Goal: Task Accomplishment & Management: Use online tool/utility

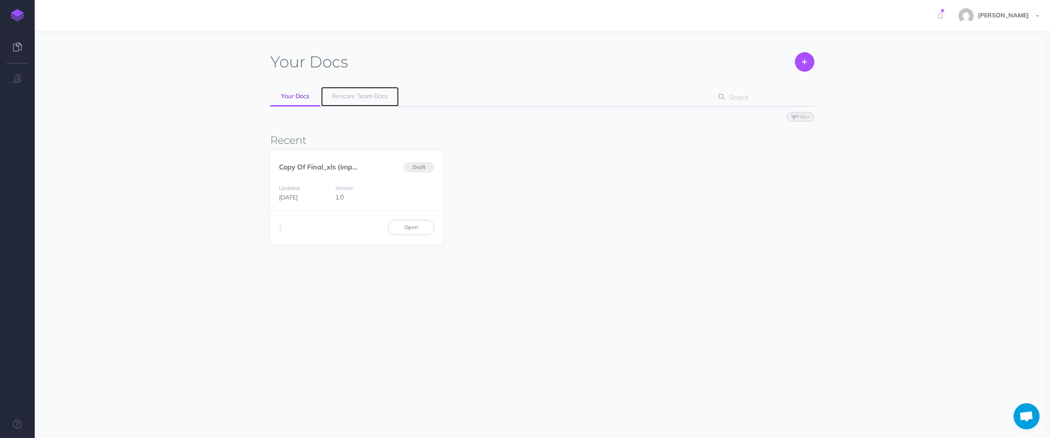
click at [343, 96] on span "Rencore Team Docs" at bounding box center [360, 96] width 56 height 8
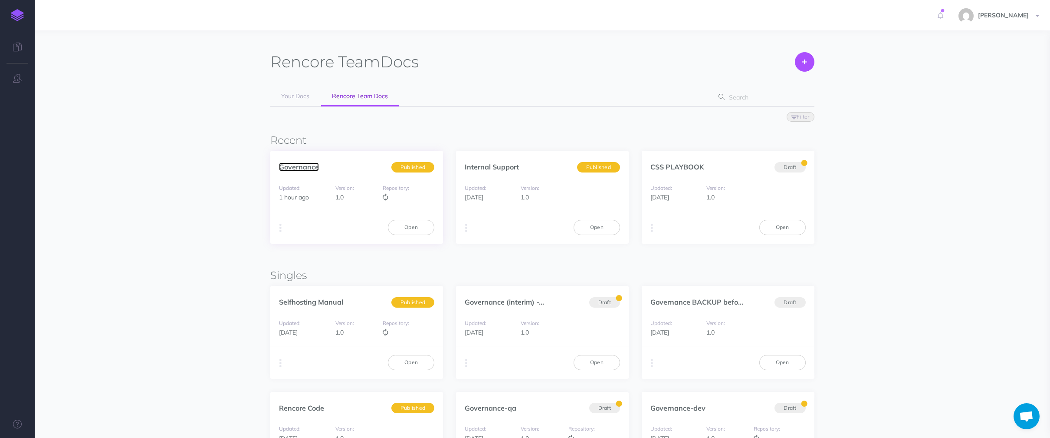
click at [303, 165] on link "Governance" at bounding box center [299, 166] width 40 height 9
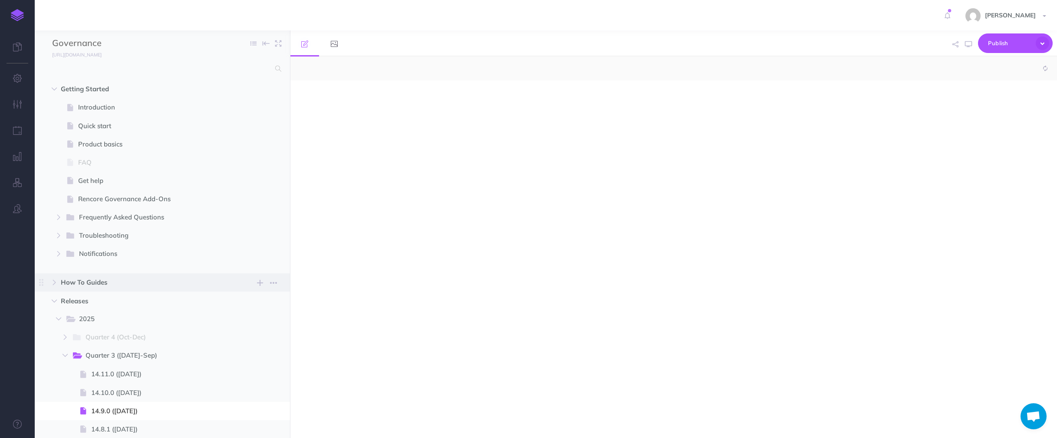
select select "null"
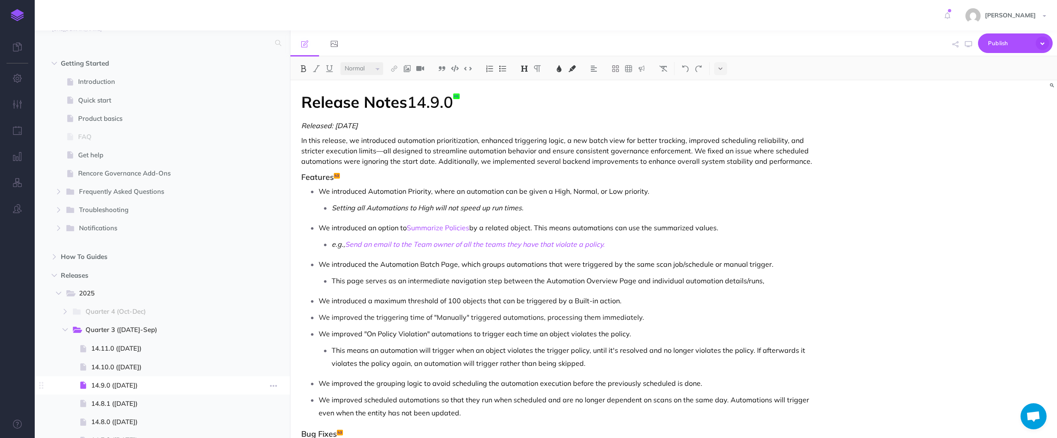
scroll to position [50, 0]
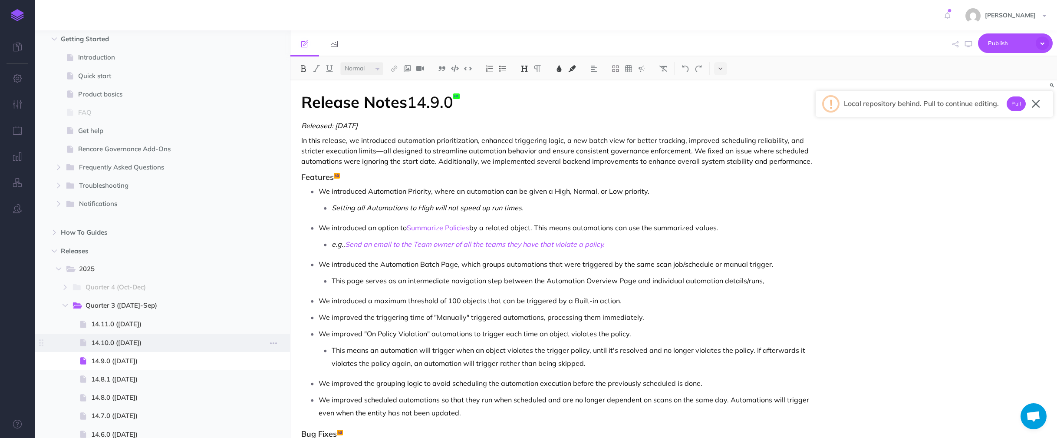
click at [135, 339] on span "14.10.0 ([DATE])" at bounding box center [164, 342] width 147 height 10
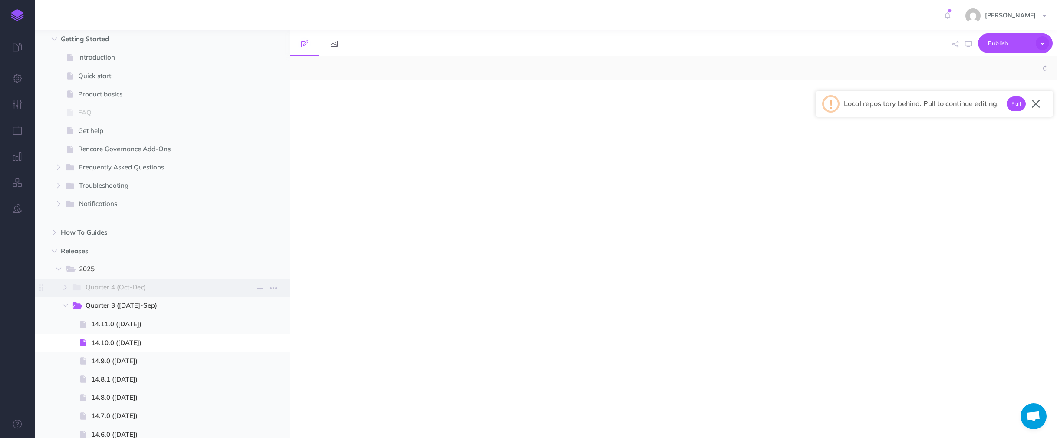
select select "null"
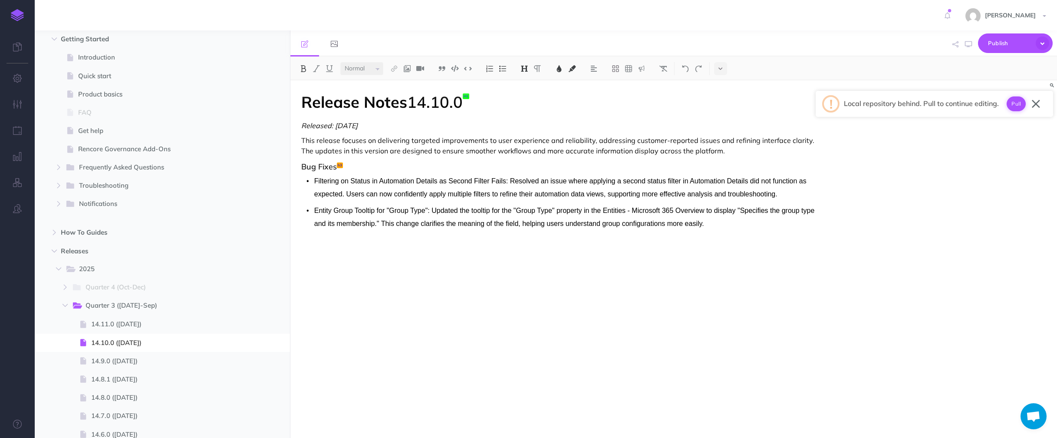
click at [1014, 106] on button "Pull" at bounding box center [1016, 103] width 19 height 15
click at [118, 326] on span "14.11.0 ([DATE])" at bounding box center [164, 324] width 147 height 10
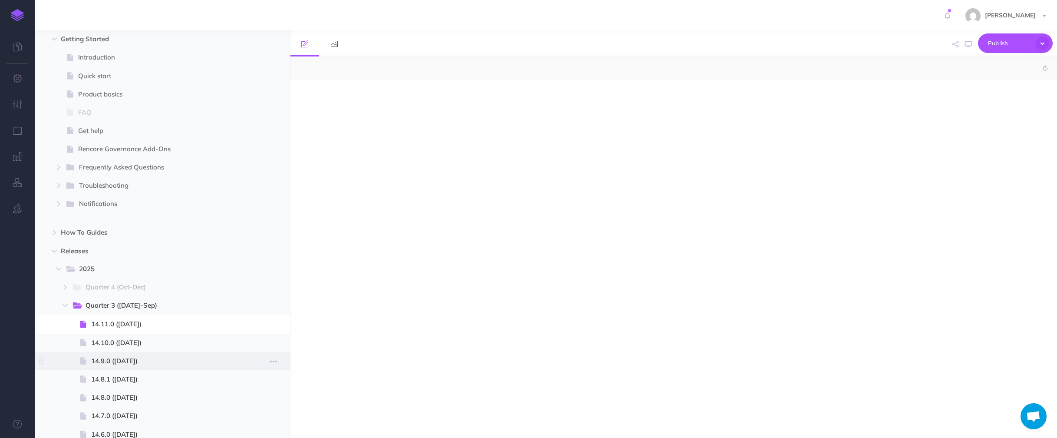
select select "null"
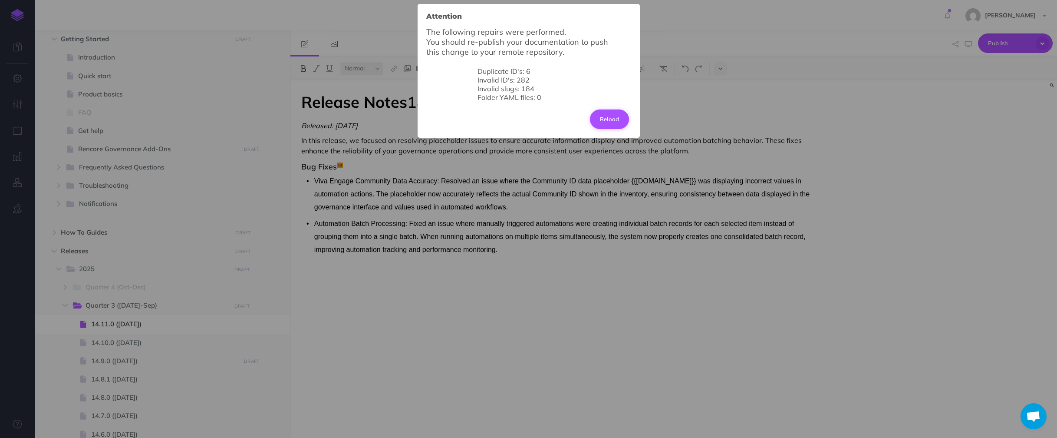
click at [615, 123] on button "Reload" at bounding box center [609, 118] width 39 height 19
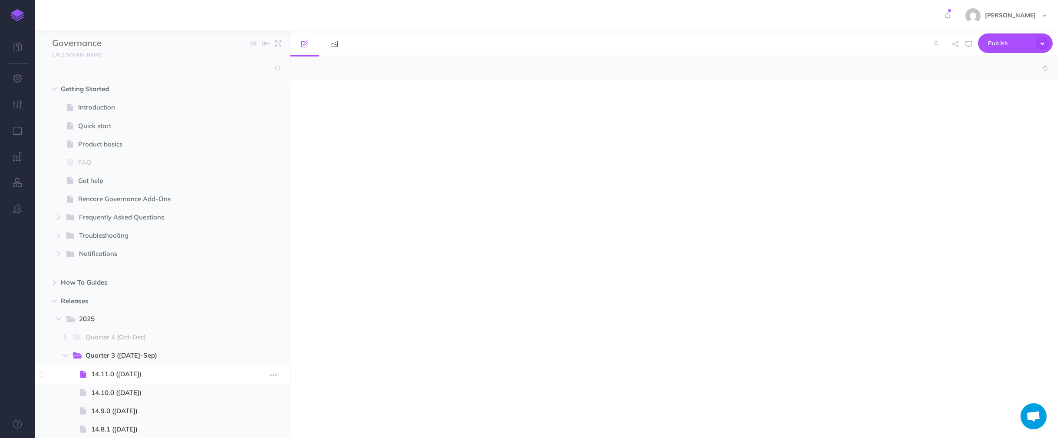
select select "null"
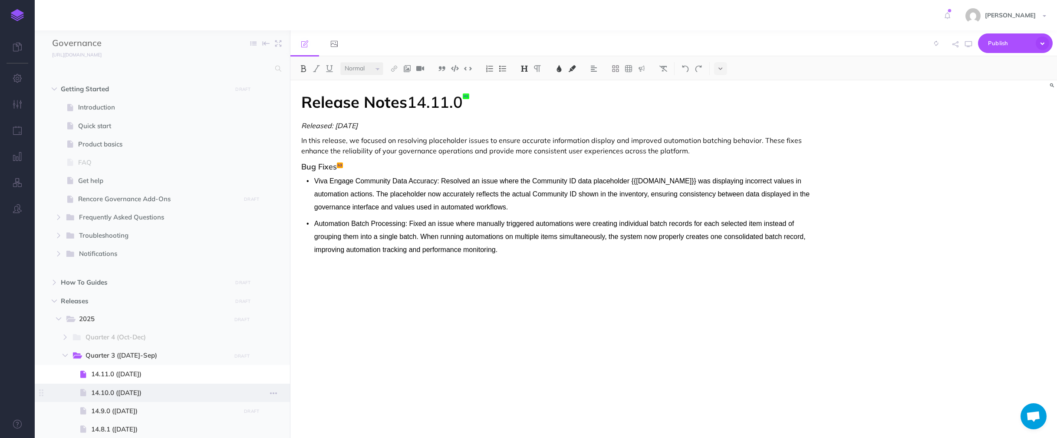
click at [126, 392] on span "14.10.0 ([DATE])" at bounding box center [164, 392] width 147 height 10
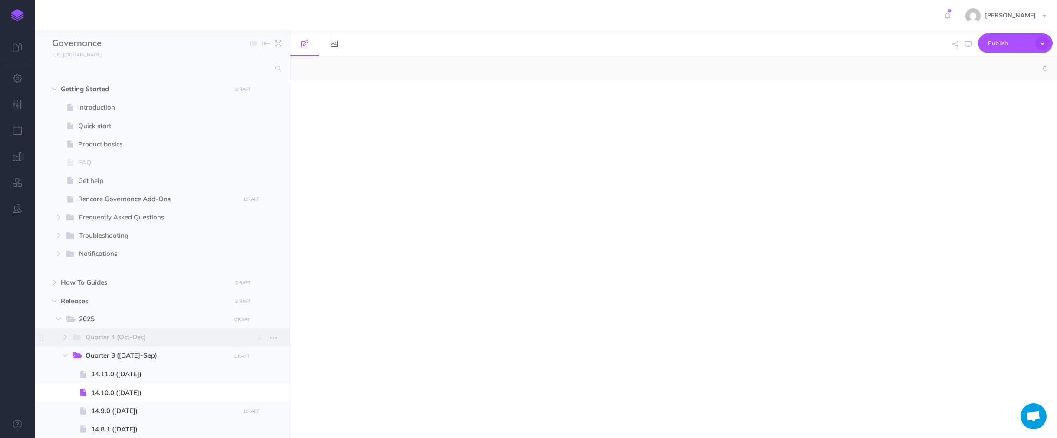
select select "null"
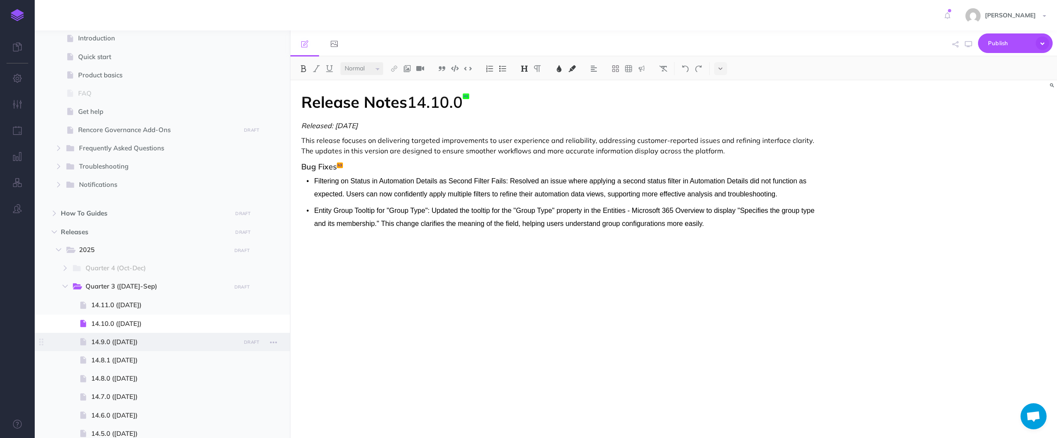
scroll to position [71, 0]
click at [138, 303] on span "14.11.0 ([DATE])" at bounding box center [164, 303] width 147 height 10
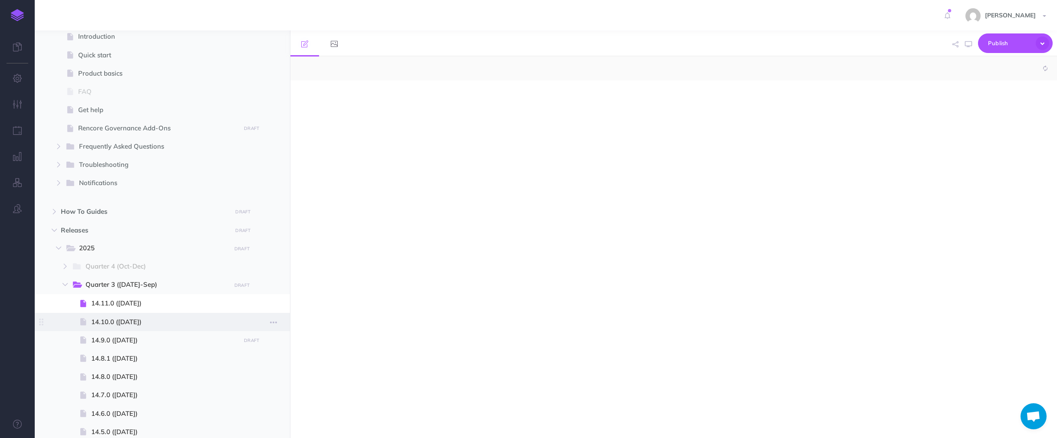
select select "null"
